Goal: Navigation & Orientation: Find specific page/section

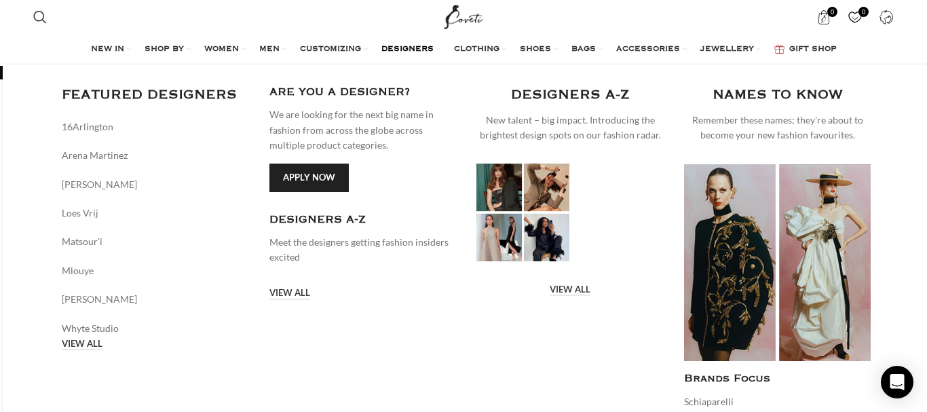
click at [419, 49] on span "DESIGNERS" at bounding box center [407, 49] width 52 height 11
click at [423, 45] on span "DESIGNERS" at bounding box center [407, 49] width 52 height 11
